Goal: Task Accomplishment & Management: Manage account settings

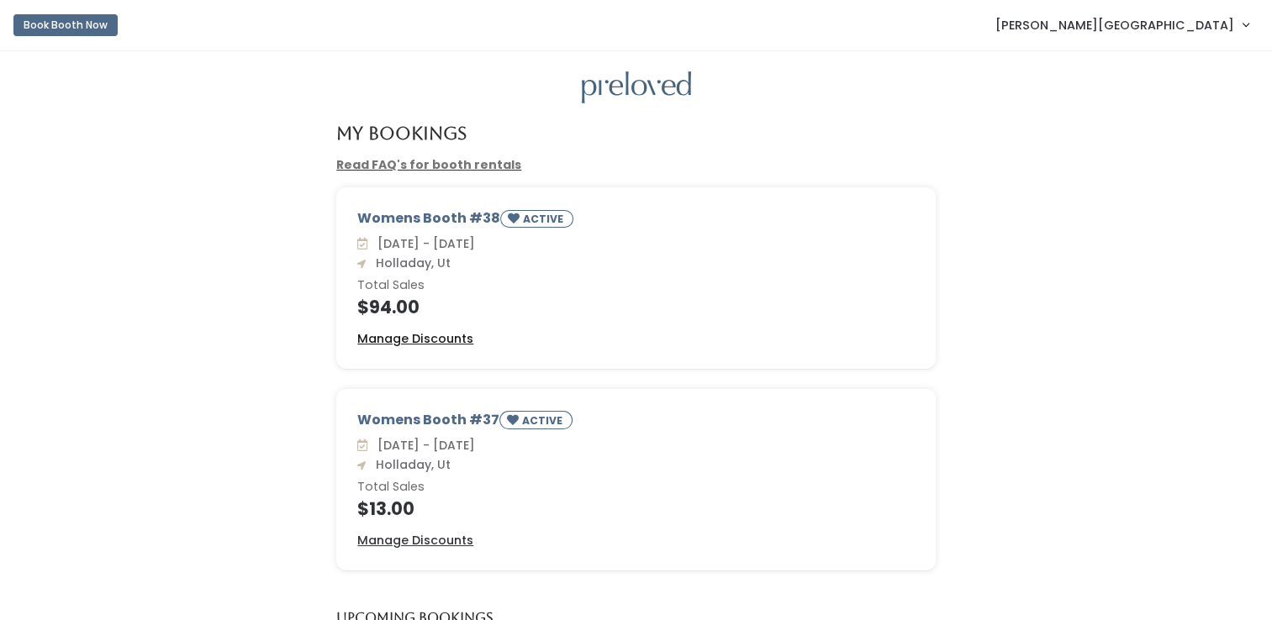
click at [460, 336] on u "Manage Discounts" at bounding box center [415, 338] width 116 height 17
click at [440, 540] on u "Manage Discounts" at bounding box center [415, 540] width 116 height 17
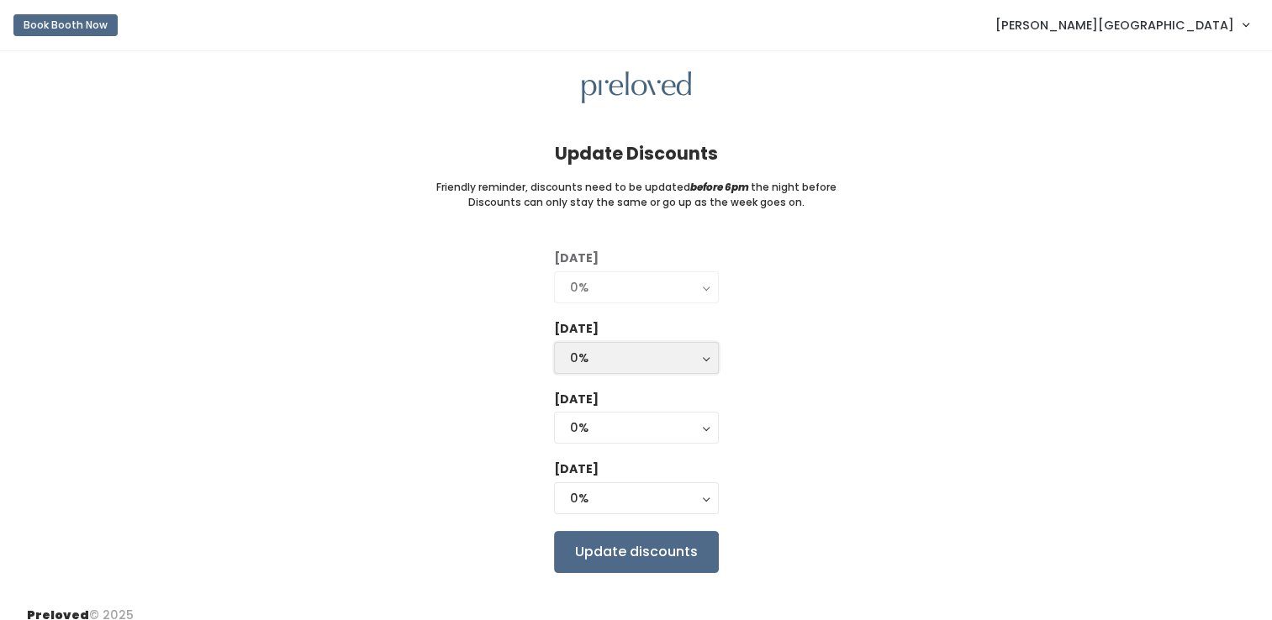
click at [706, 362] on button "0%" at bounding box center [636, 358] width 165 height 32
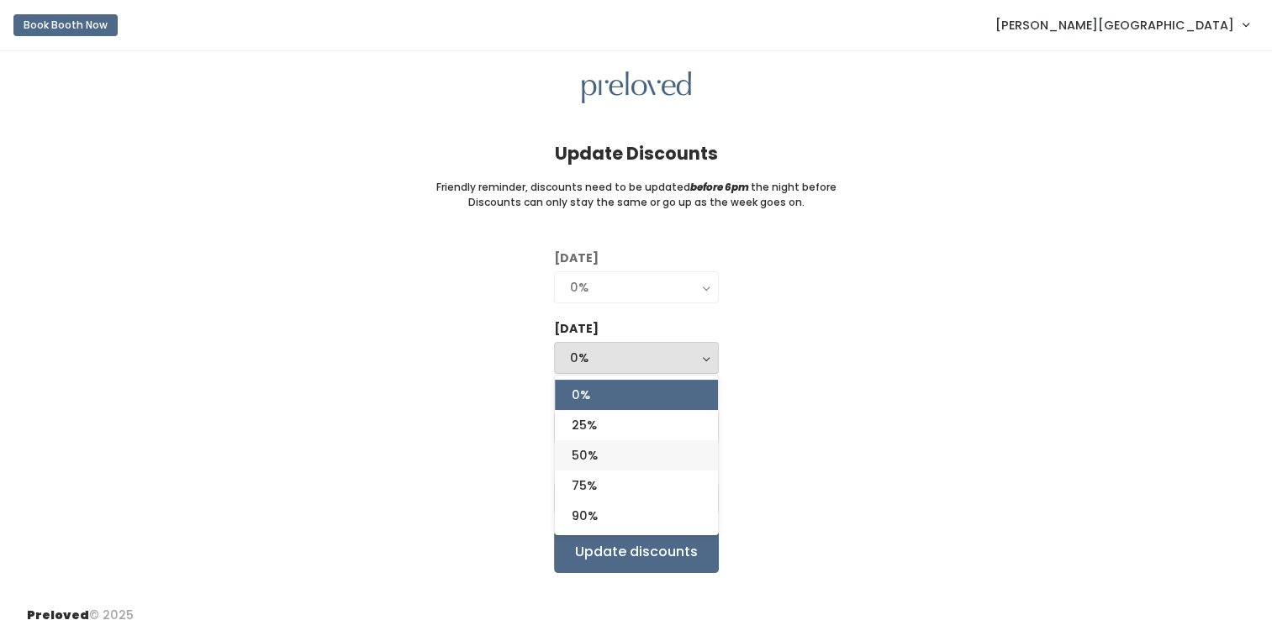
click at [660, 459] on link "50%" at bounding box center [636, 456] width 163 height 30
select select "50%"
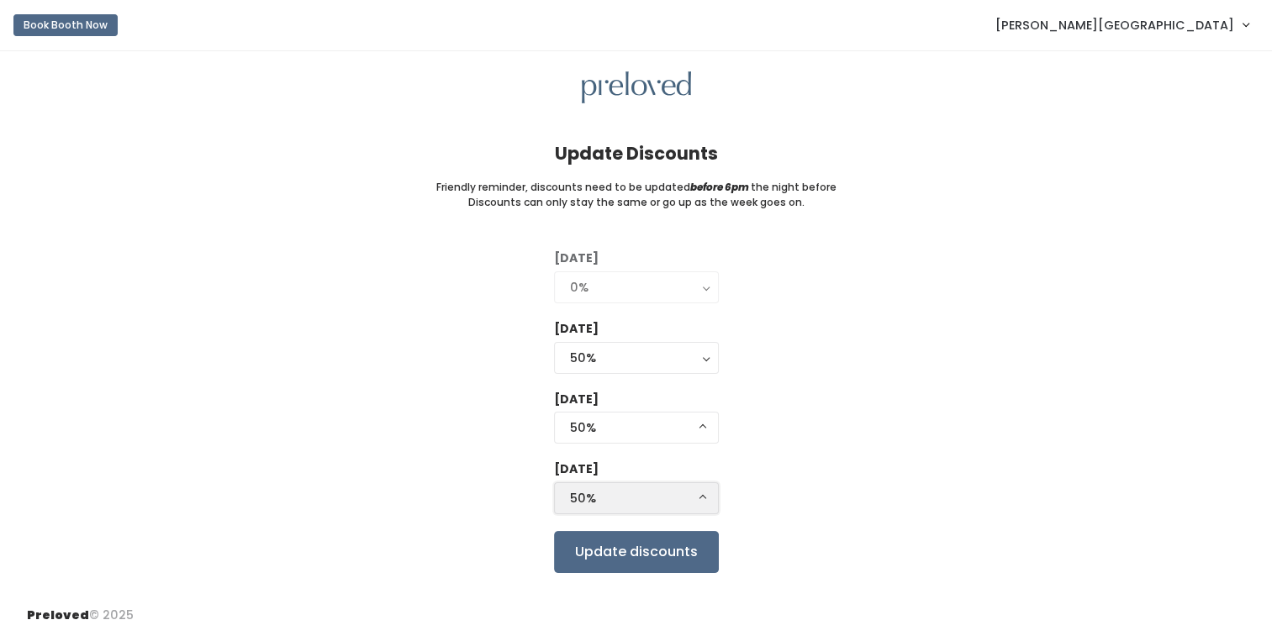
click at [704, 498] on button "50%" at bounding box center [636, 499] width 165 height 32
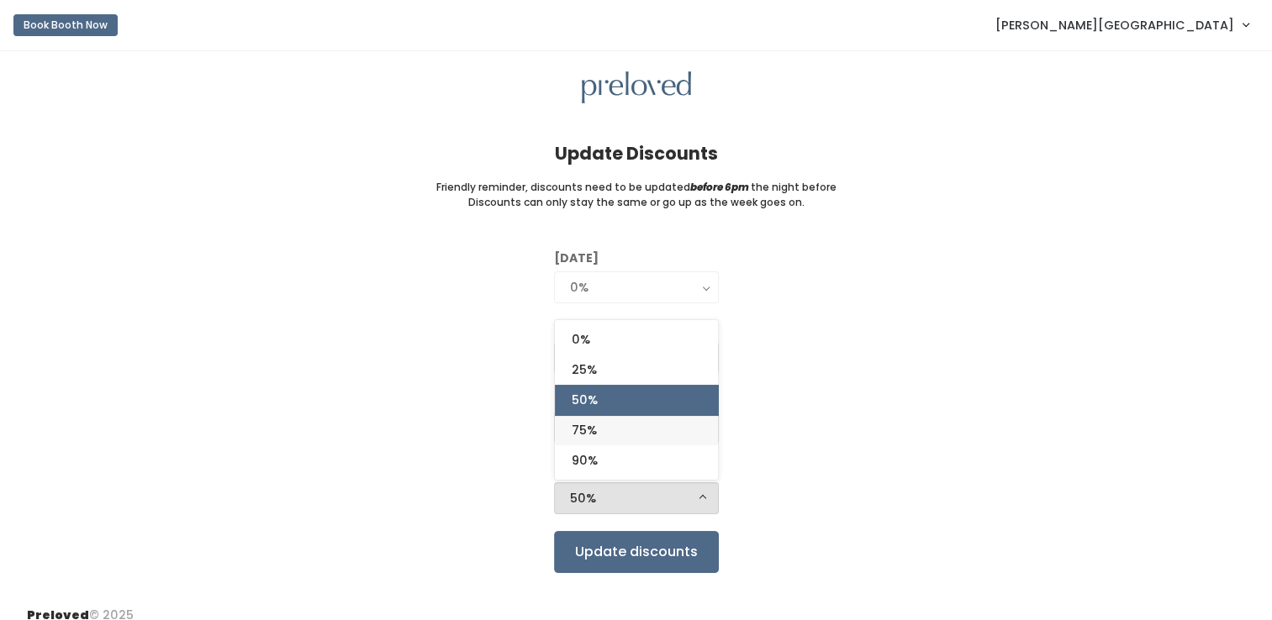
click at [681, 431] on link "75%" at bounding box center [636, 430] width 163 height 30
select select "75%"
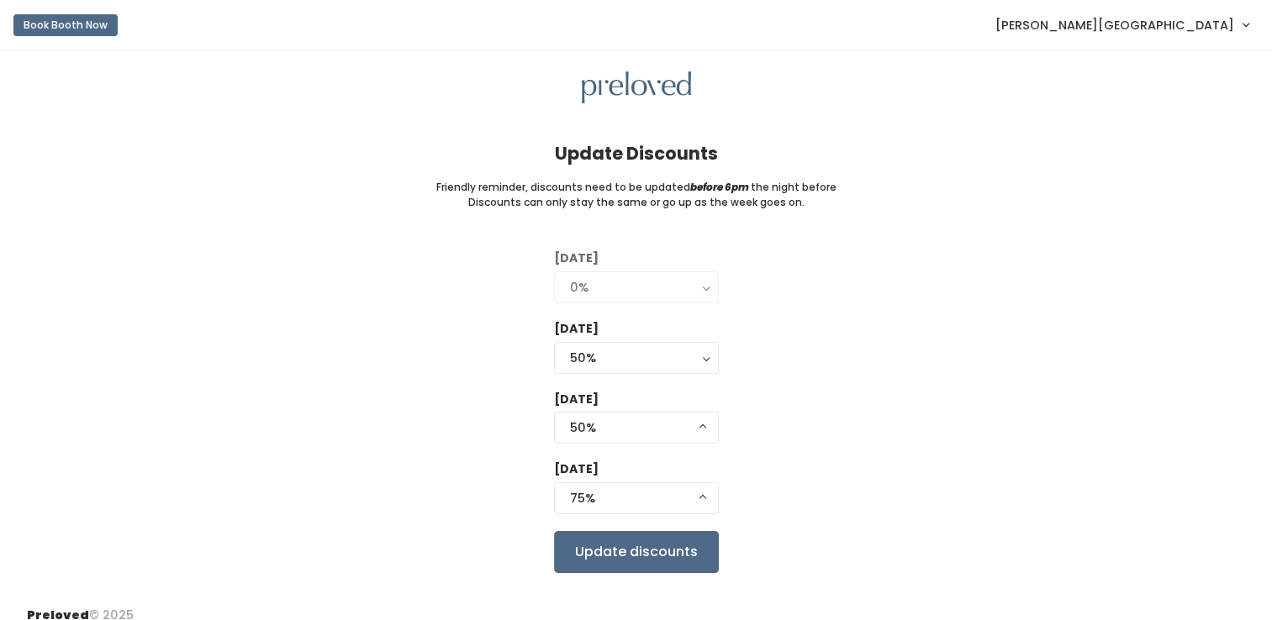
click at [882, 388] on div "Tuesday 0% 25% 50% 75% 90% 0% Wednesday 0% 25% 50% 75% 90% 50% 0% 25% 50% 75% 9…" at bounding box center [636, 411] width 1218 height 323
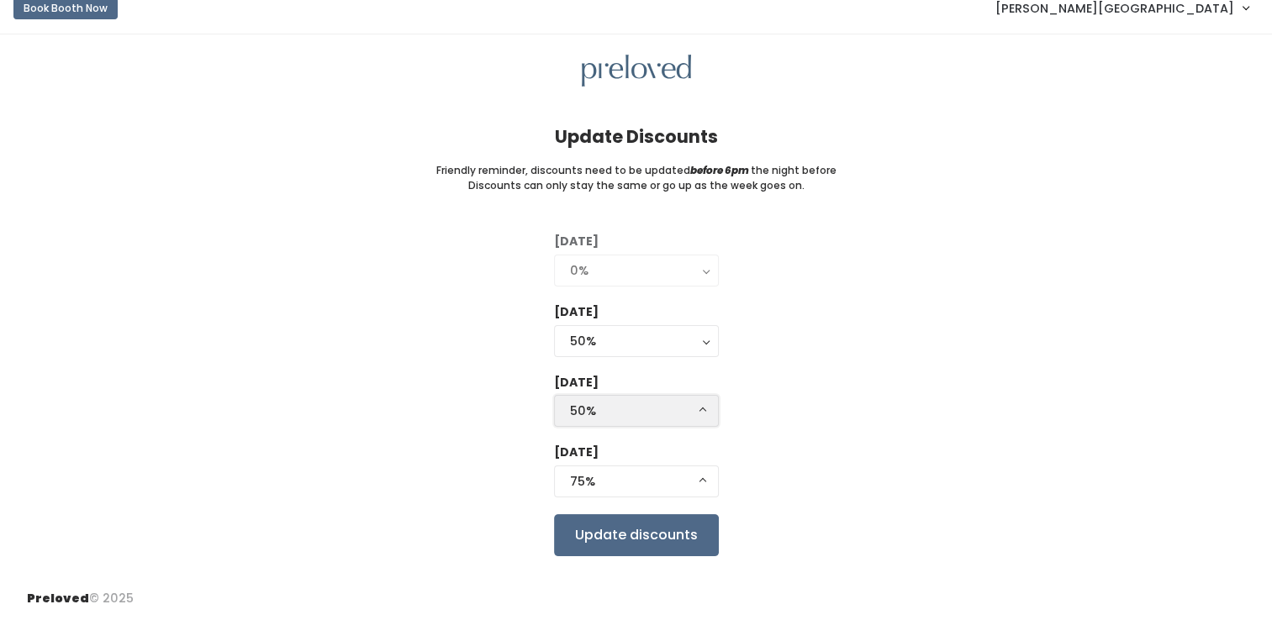
click at [705, 410] on button "50%" at bounding box center [636, 411] width 165 height 32
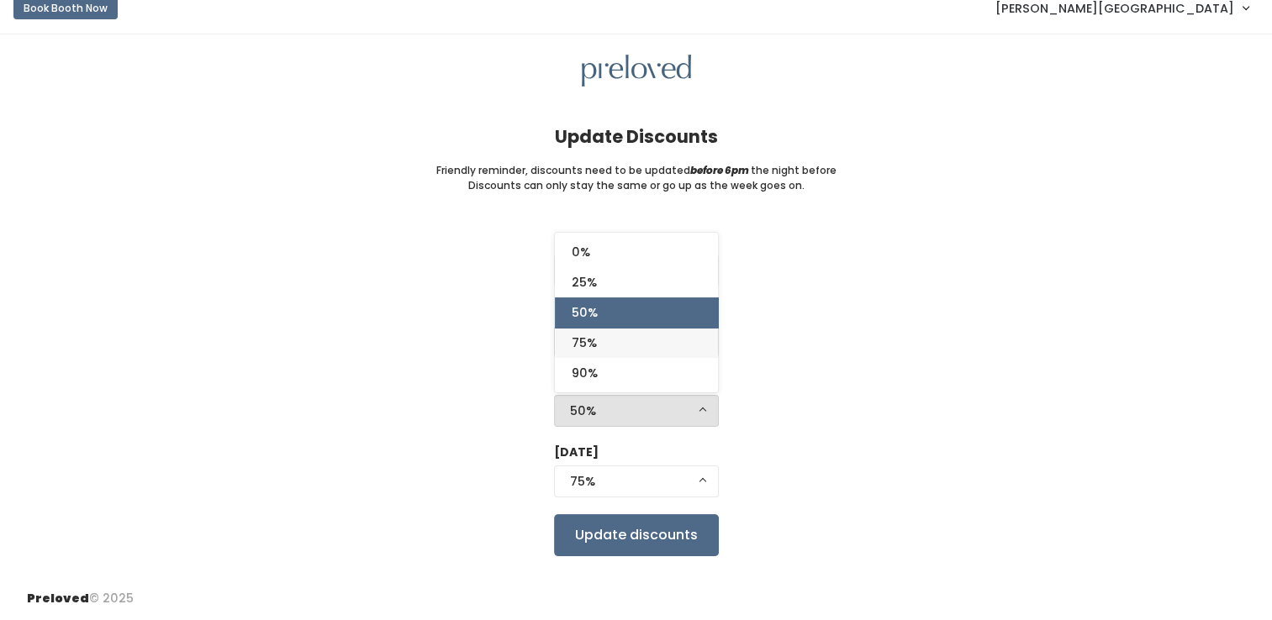
click at [662, 342] on link "75%" at bounding box center [636, 343] width 163 height 30
select select "75%"
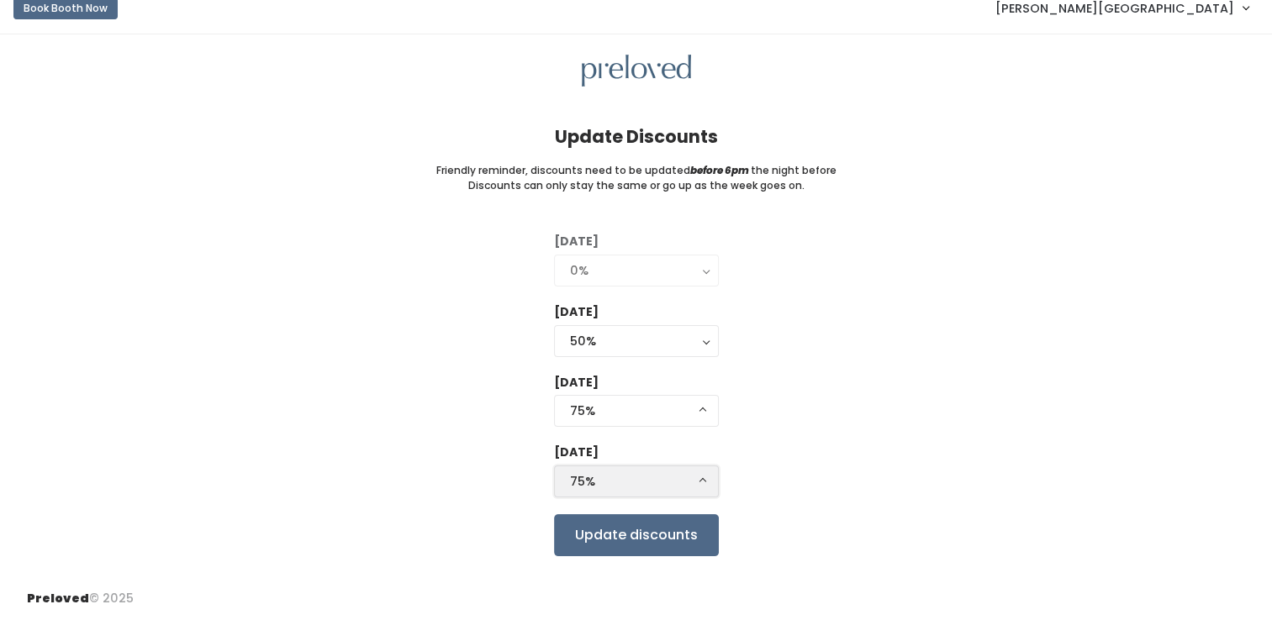
click at [696, 483] on div "75%" at bounding box center [636, 481] width 133 height 18
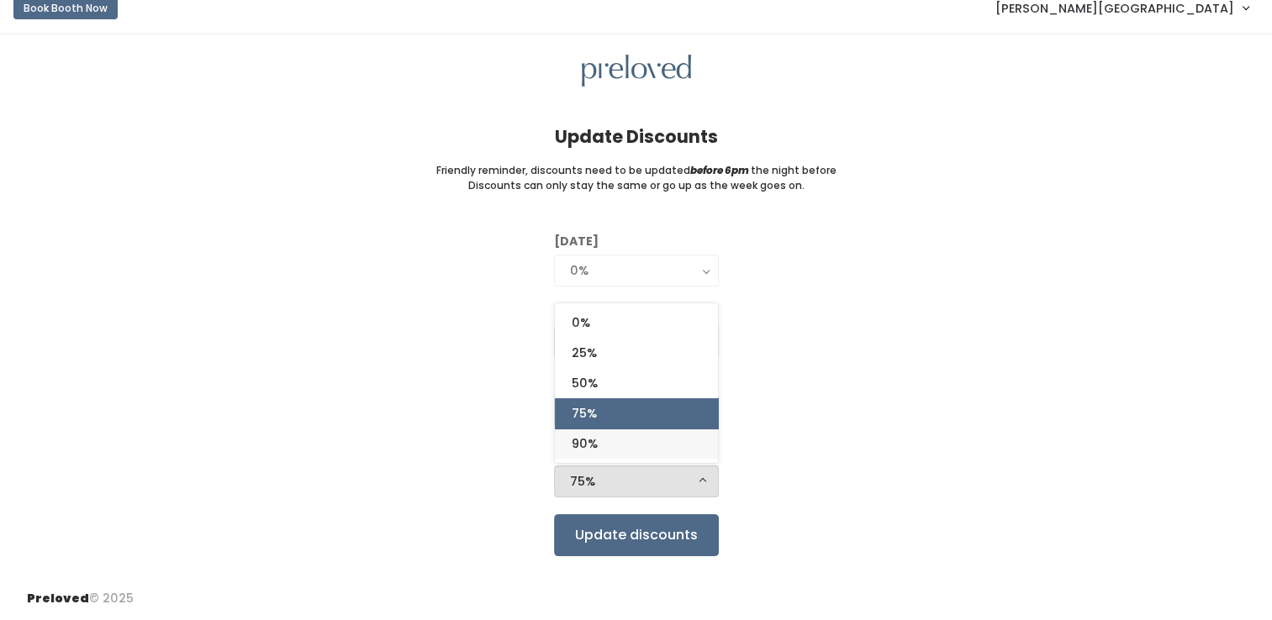
click at [669, 449] on link "90%" at bounding box center [636, 444] width 163 height 30
select select "90%"
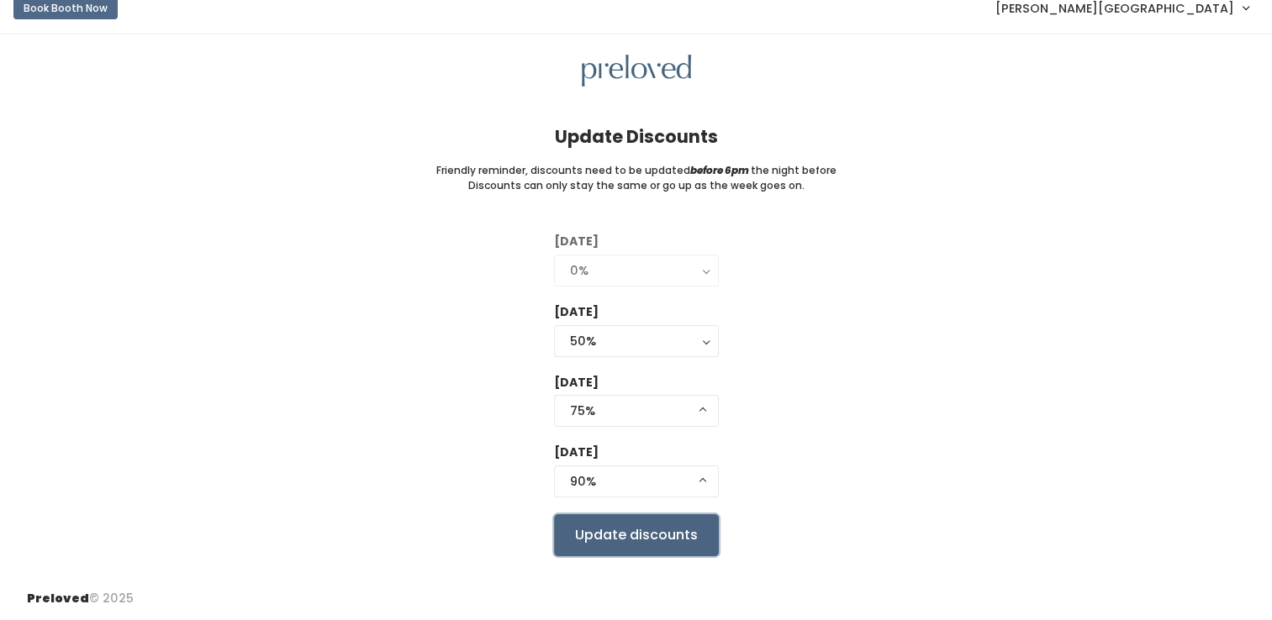
click at [686, 540] on input "Update discounts" at bounding box center [636, 535] width 165 height 42
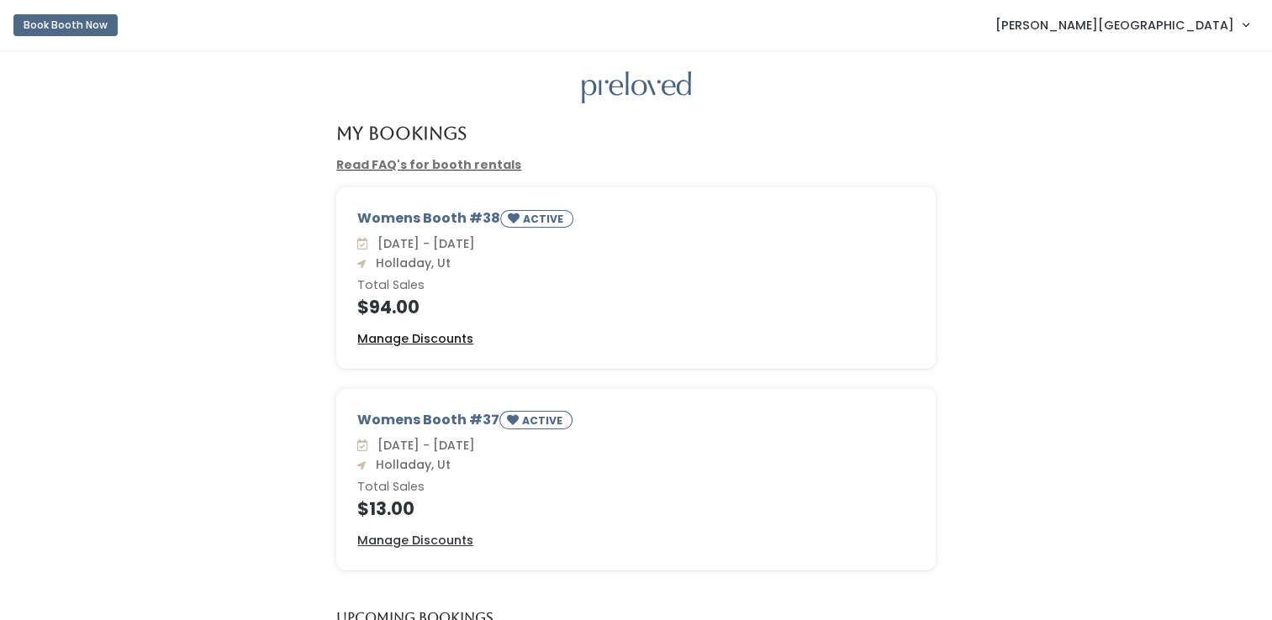
click at [462, 341] on u "Manage Discounts" at bounding box center [415, 338] width 116 height 17
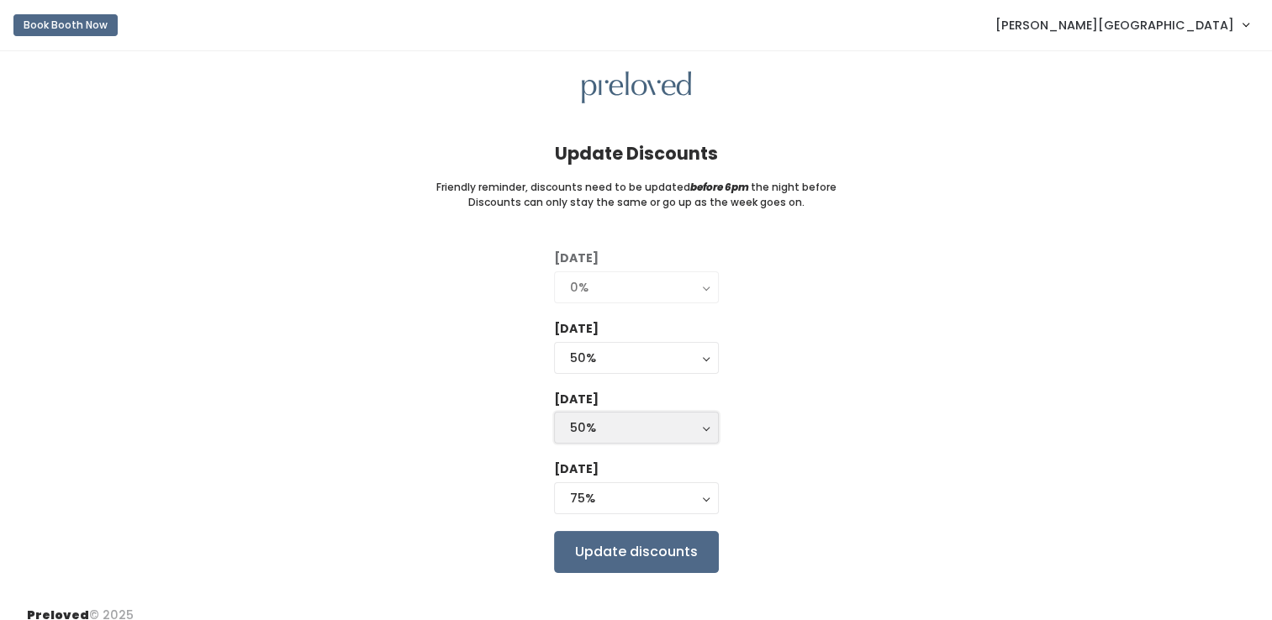
click at [702, 432] on button "50%" at bounding box center [636, 428] width 165 height 32
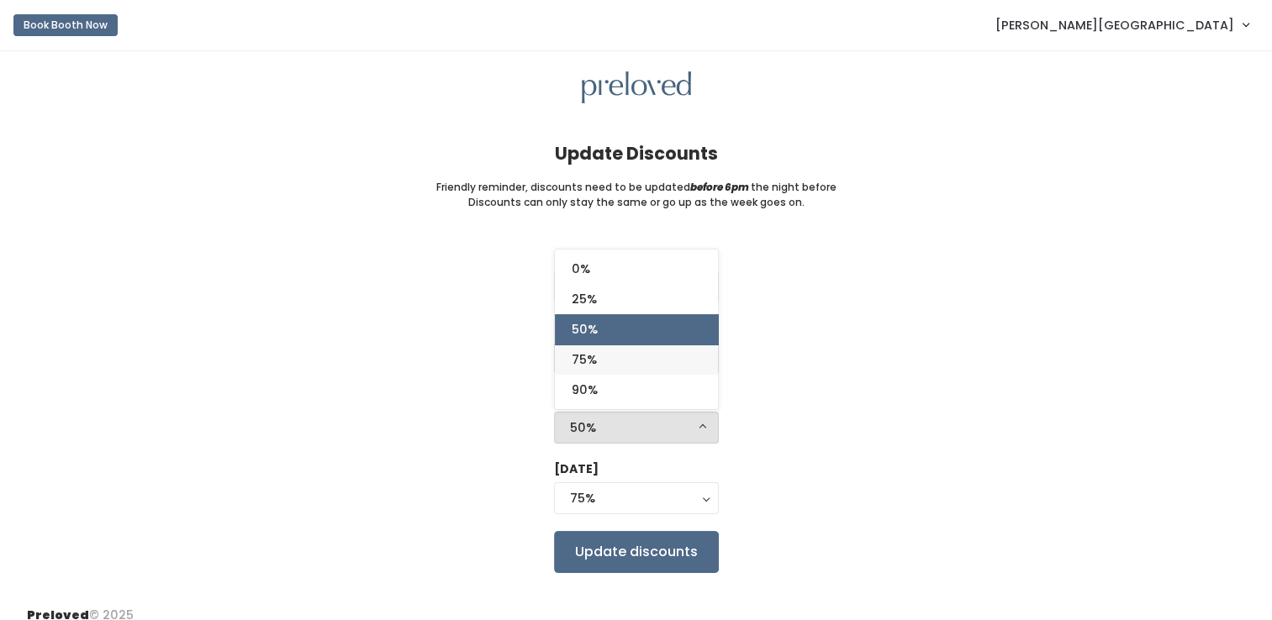
click at [656, 367] on link "75%" at bounding box center [636, 360] width 163 height 30
select select "75%"
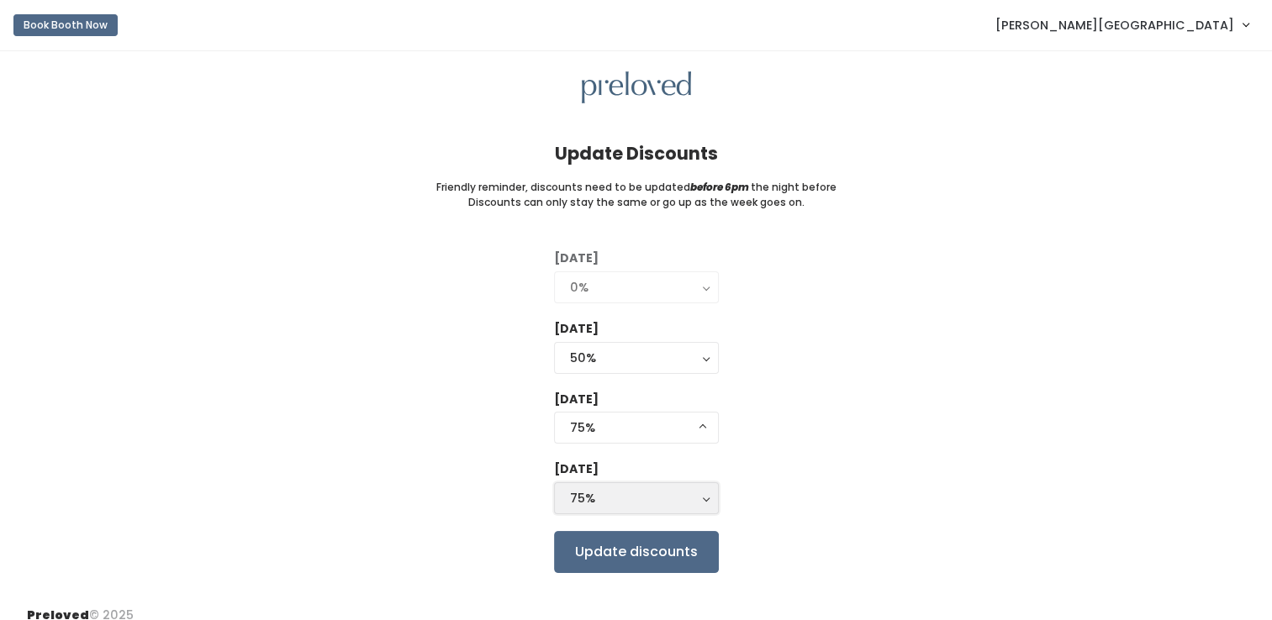
click at [707, 494] on button "75%" at bounding box center [636, 499] width 165 height 32
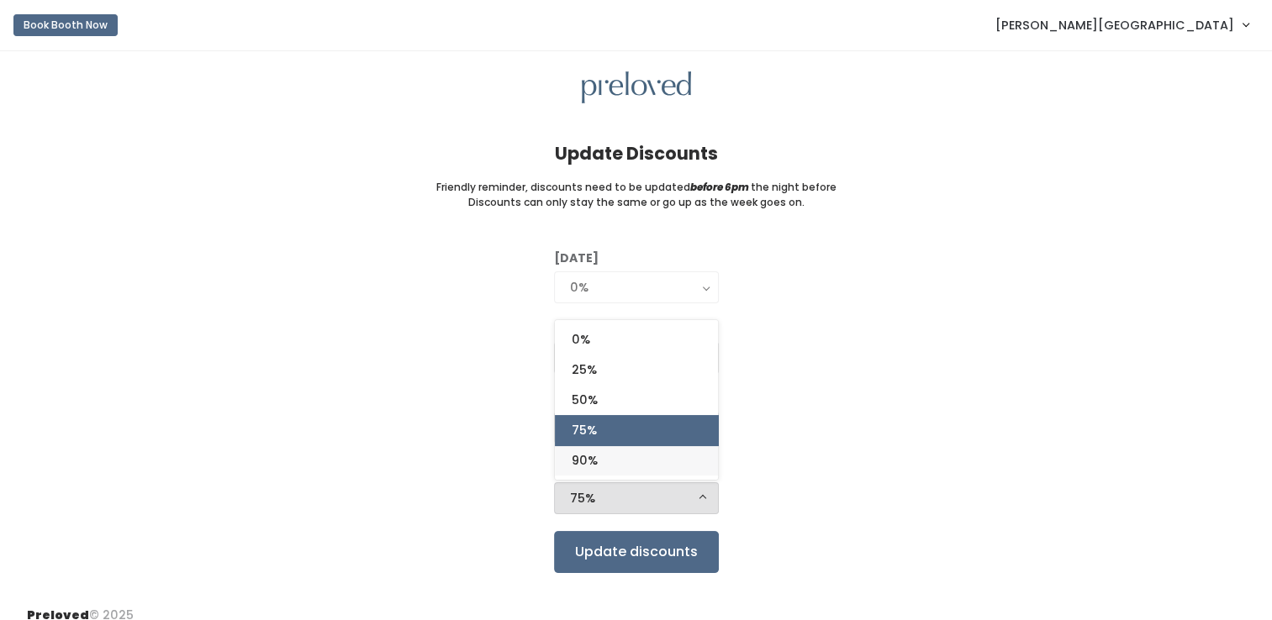
click at [650, 459] on link "90%" at bounding box center [636, 461] width 163 height 30
select select "90%"
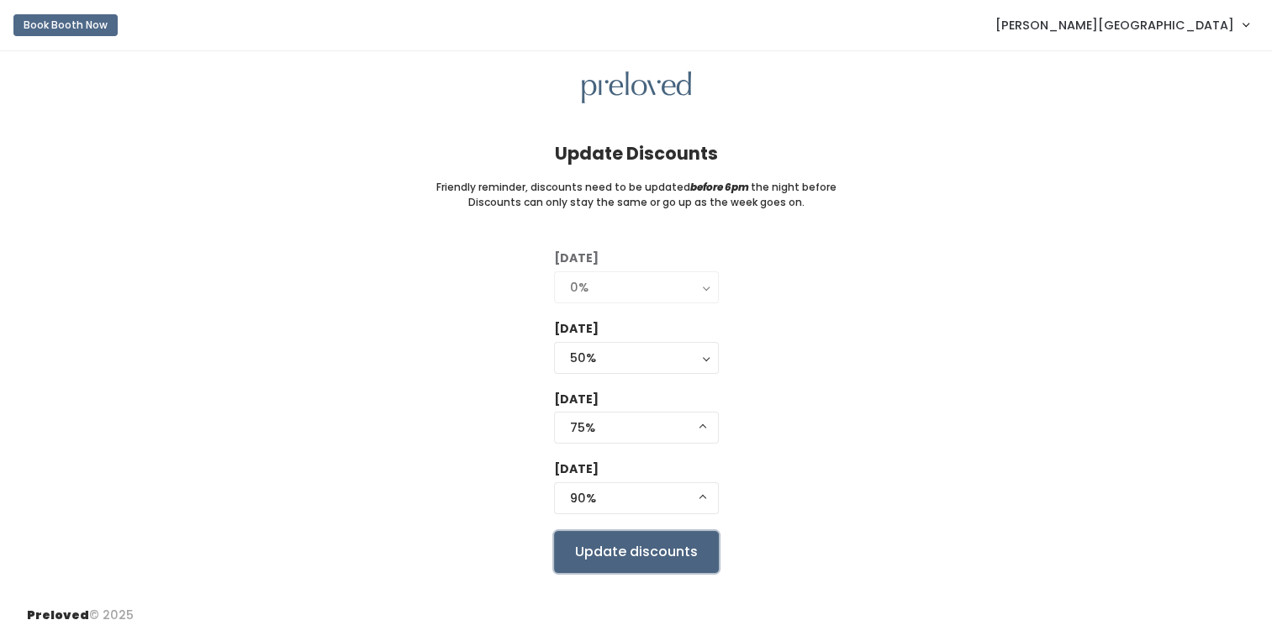
click at [675, 553] on input "Update discounts" at bounding box center [636, 552] width 165 height 42
click at [1187, 26] on span "[PERSON_NAME][GEOGRAPHIC_DATA]" at bounding box center [1114, 25] width 239 height 18
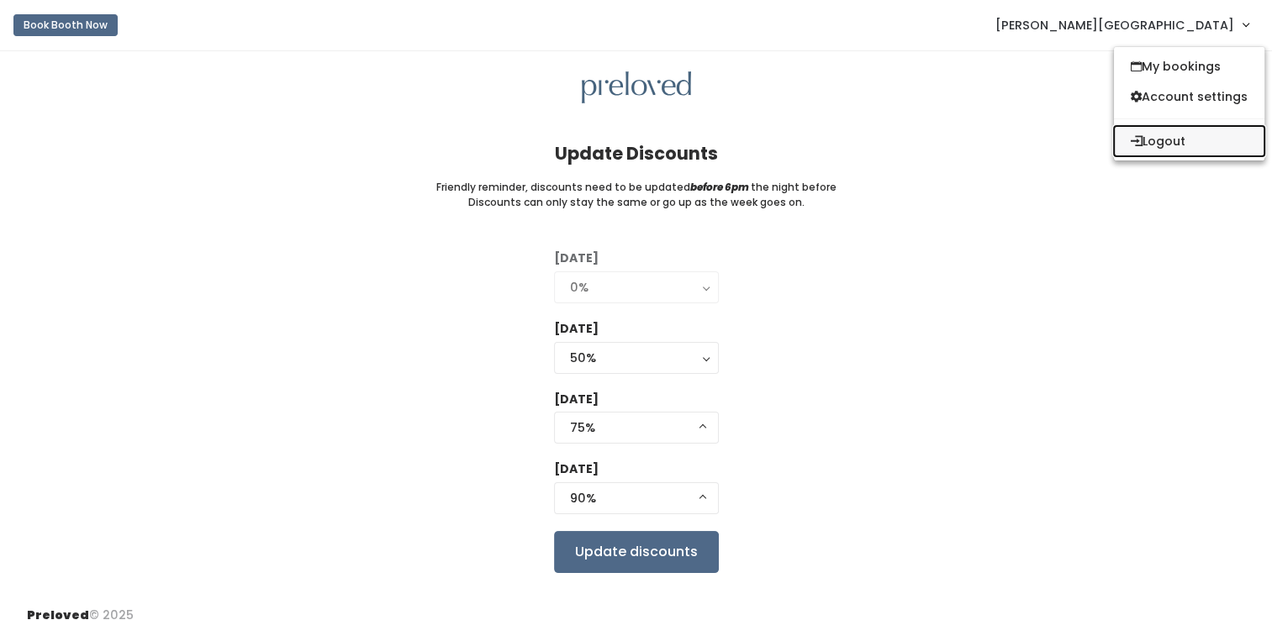
click at [1174, 137] on button "Logout" at bounding box center [1189, 141] width 150 height 30
